Goal: Transaction & Acquisition: Purchase product/service

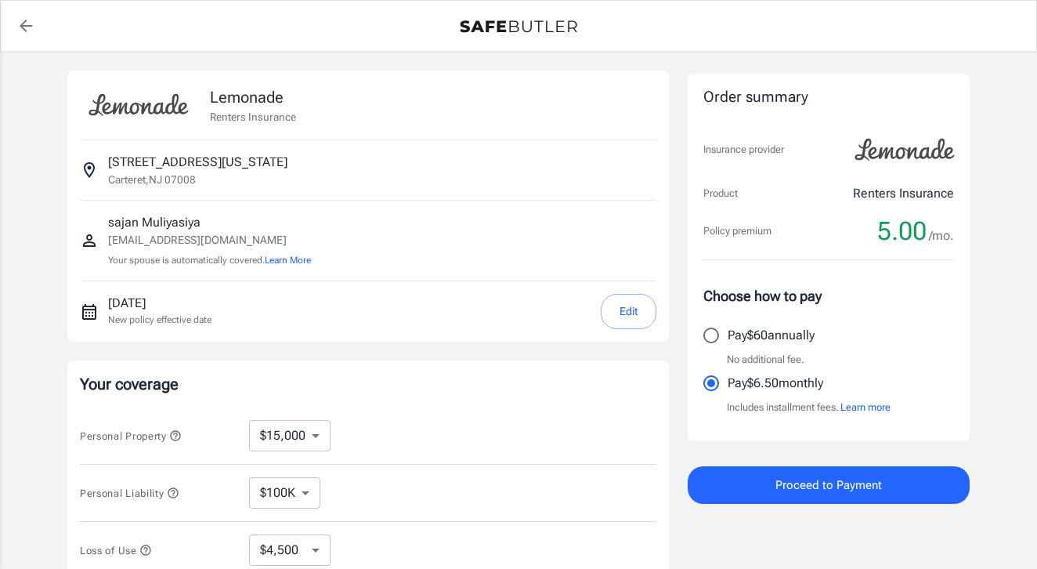
select select "15000"
select select "500"
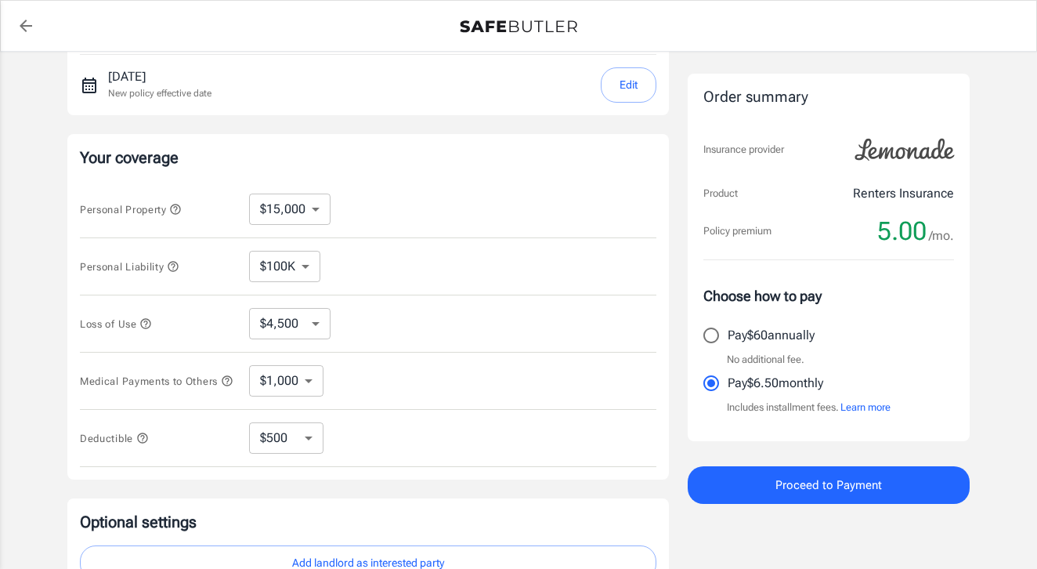
scroll to position [203, 0]
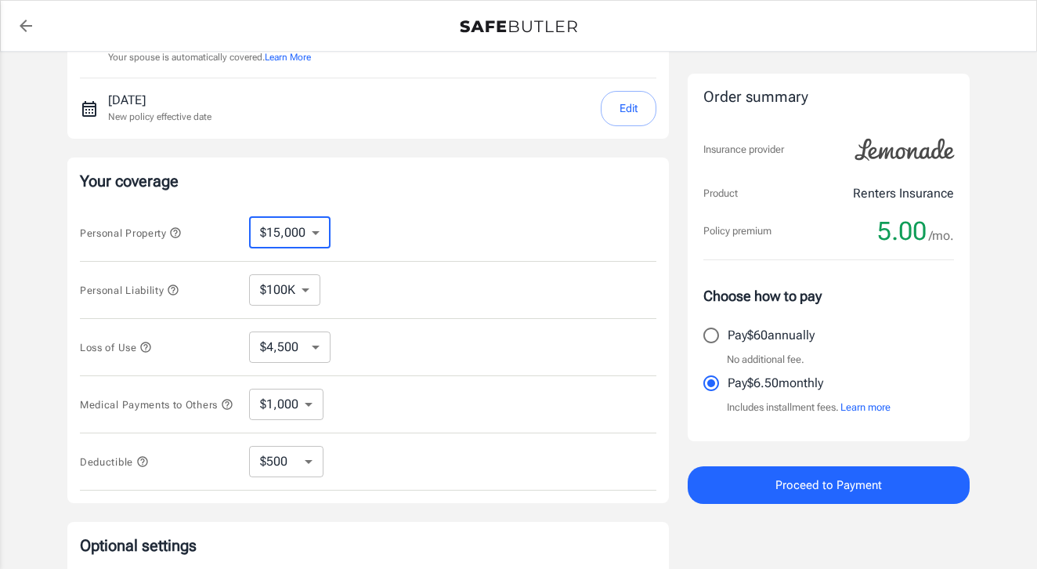
select select "10000"
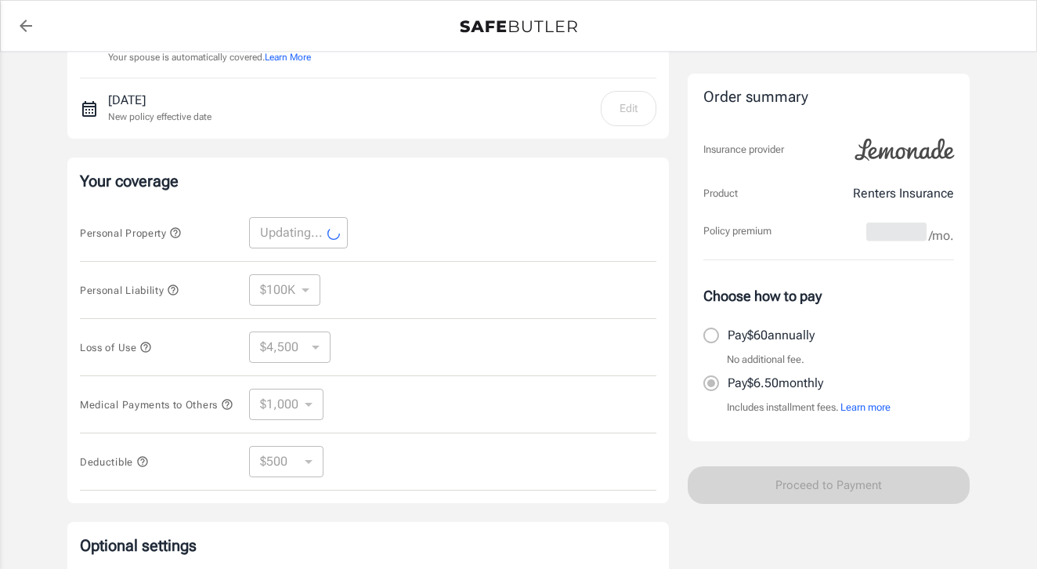
select select "10000"
select select "3000"
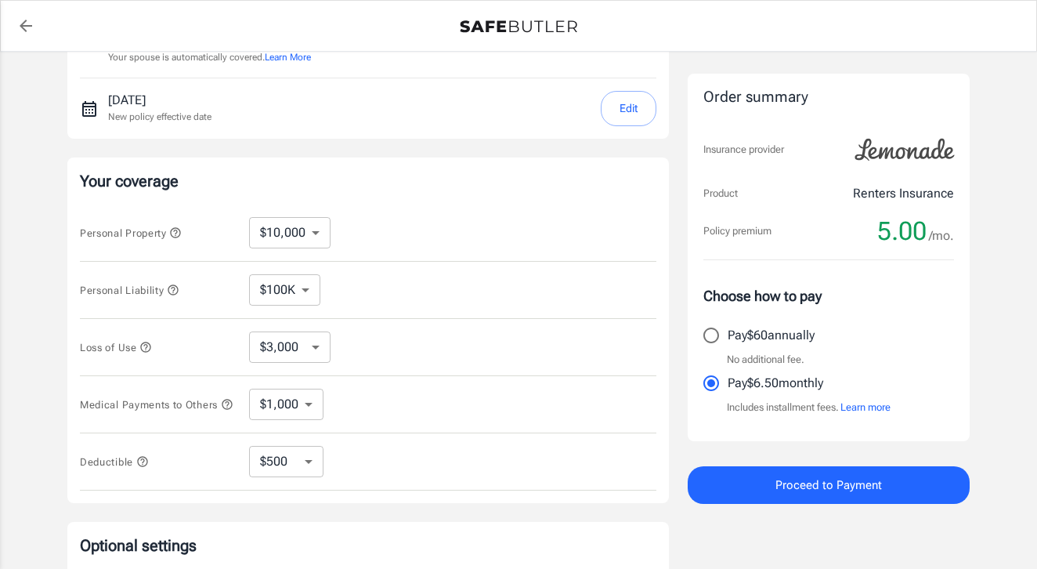
click at [708, 327] on input "Pay $60 annually" at bounding box center [711, 335] width 33 height 33
radio input "true"
click at [710, 385] on input "Pay $6.50 monthly" at bounding box center [711, 383] width 33 height 33
radio input "true"
click at [712, 335] on input "Pay $60 annually" at bounding box center [711, 335] width 33 height 33
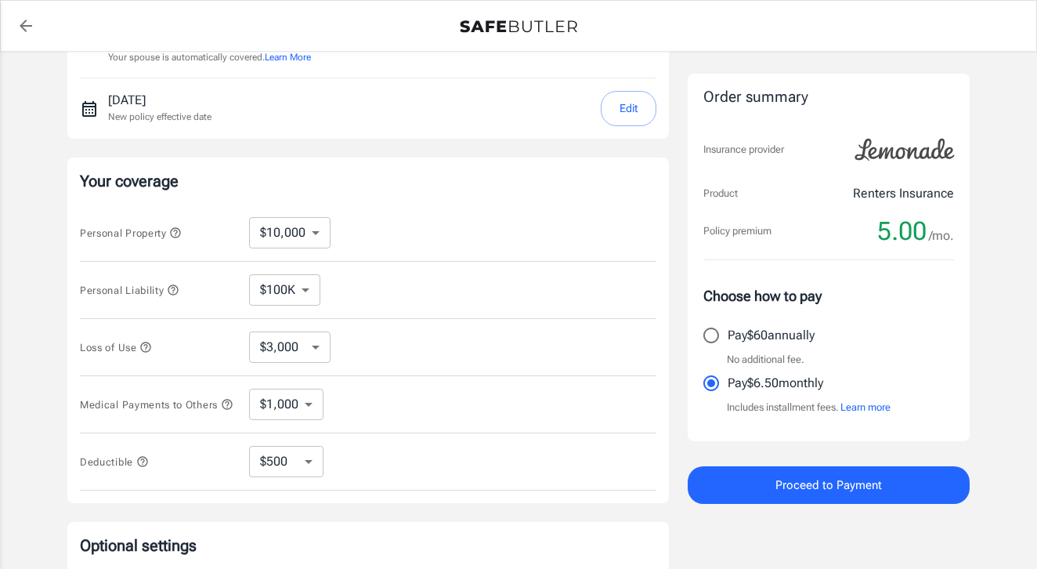
radio input "true"
click at [293, 324] on div "Loss of Use $3,000 $6,000 $12,000 $21,000 $36,000 $60,000 $96,000 $153K $198K ​" at bounding box center [368, 347] width 577 height 57
select select "250"
select select "500"
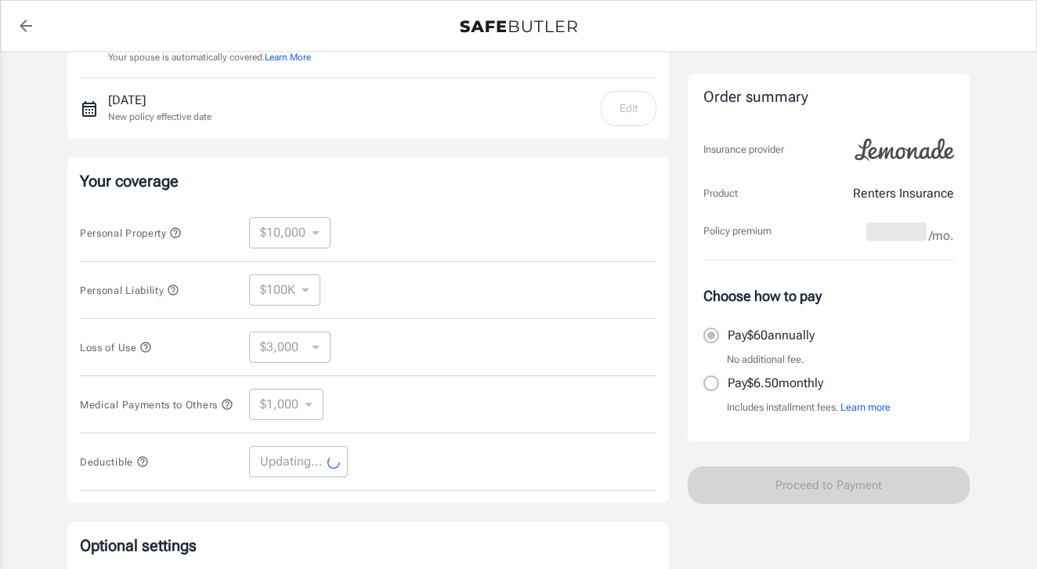
select select "500"
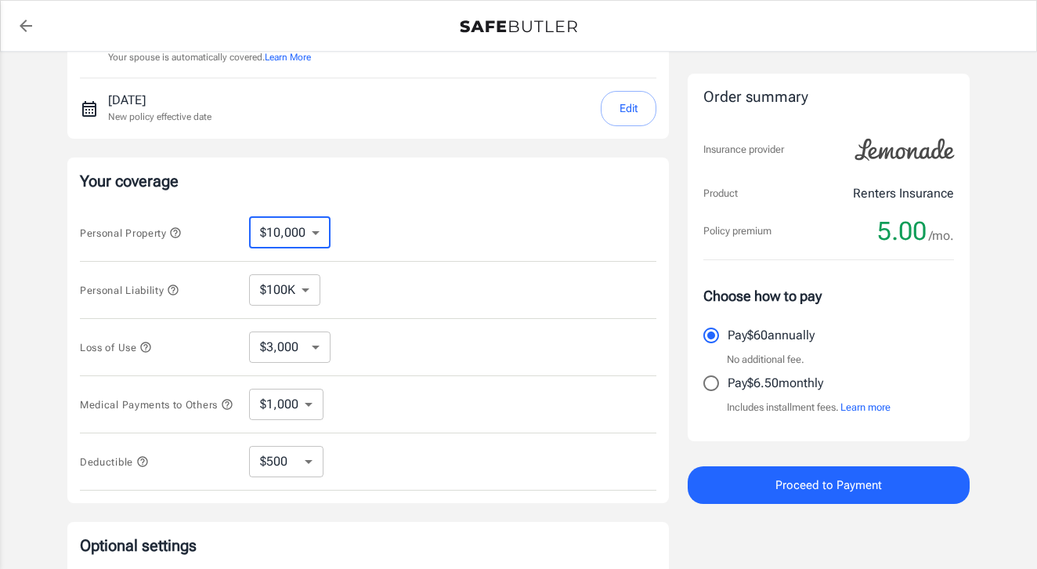
select select "15000"
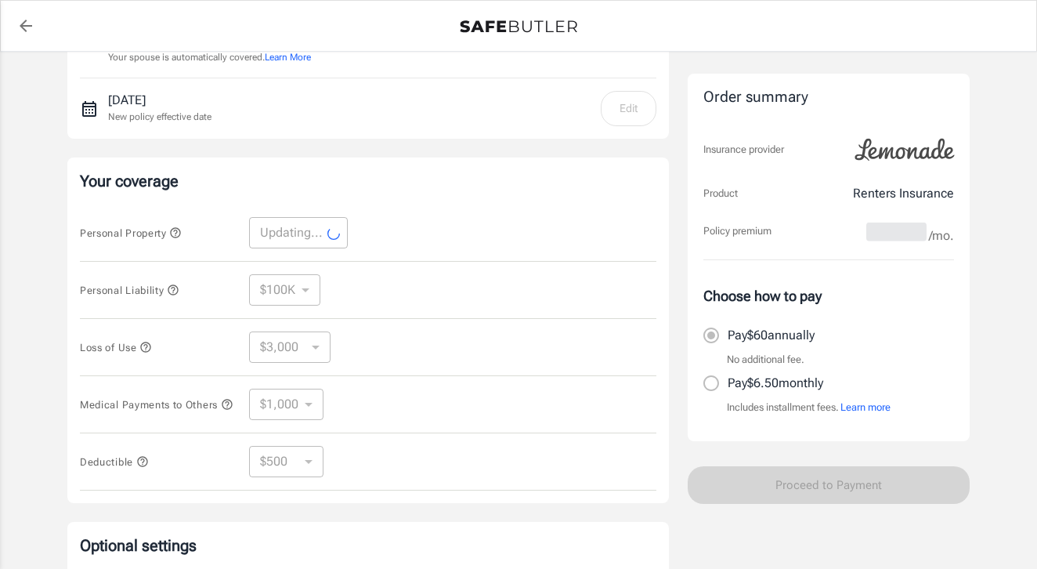
select select "15000"
select select "4500"
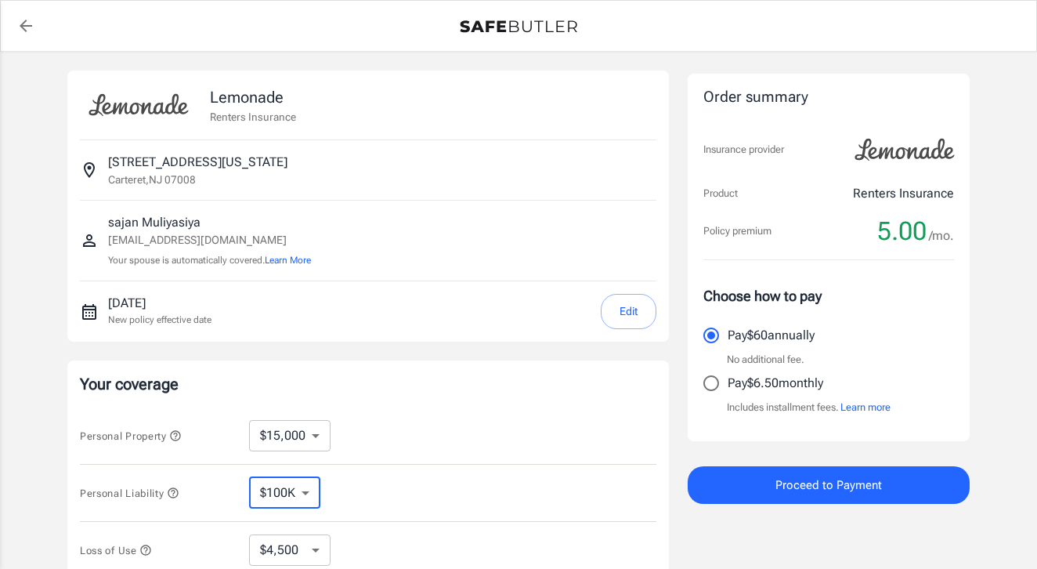
scroll to position [0, 0]
click at [10, 28] on link "back to quotes" at bounding box center [25, 25] width 31 height 31
select select "15000"
select select "500"
click at [783, 486] on span "Proceed to Payment" at bounding box center [829, 485] width 107 height 20
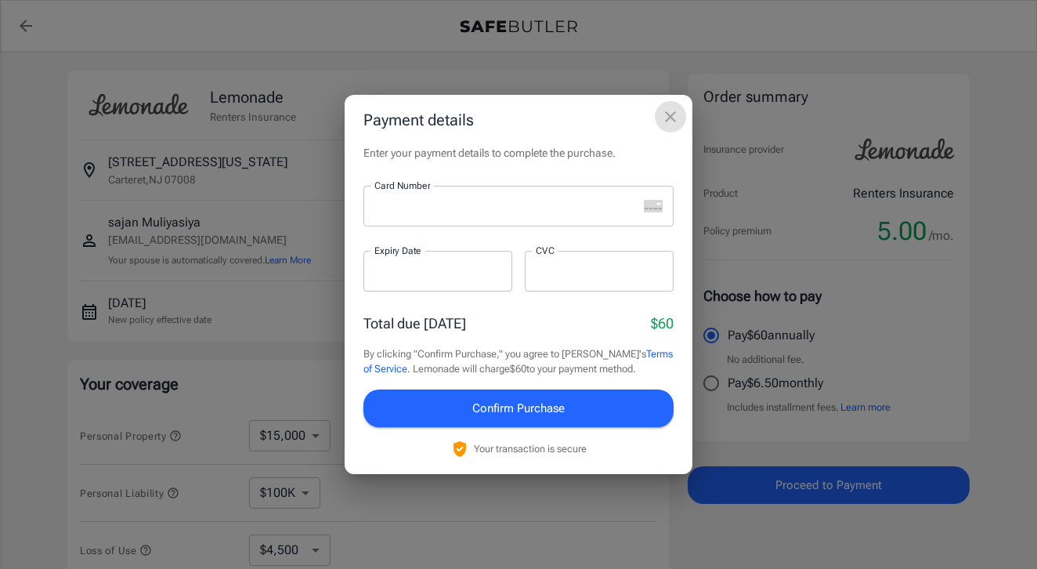
click at [671, 125] on icon "close" at bounding box center [670, 116] width 19 height 19
